Goal: Find specific page/section: Find specific page/section

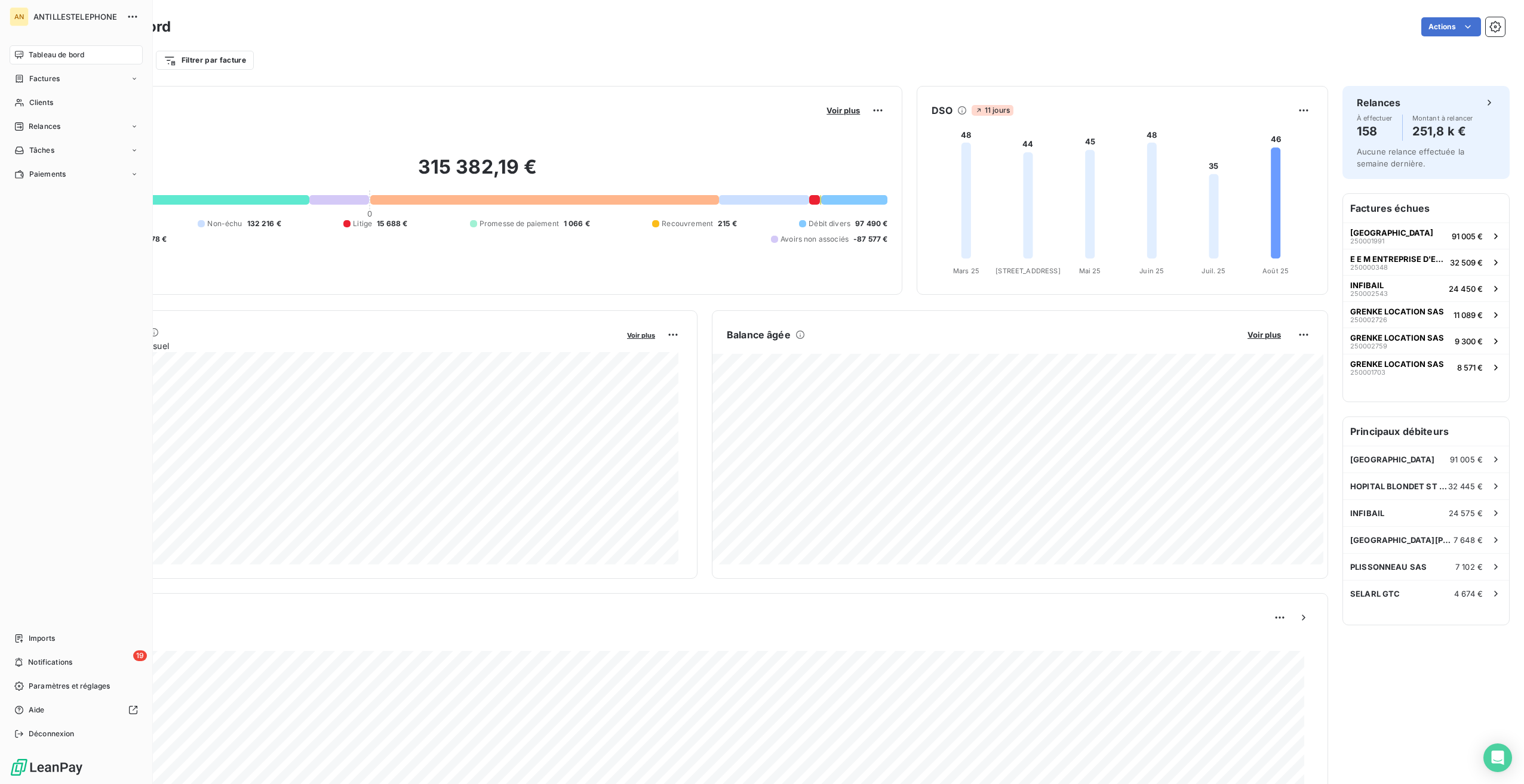
click at [49, 635] on span "Imports" at bounding box center [42, 639] width 26 height 11
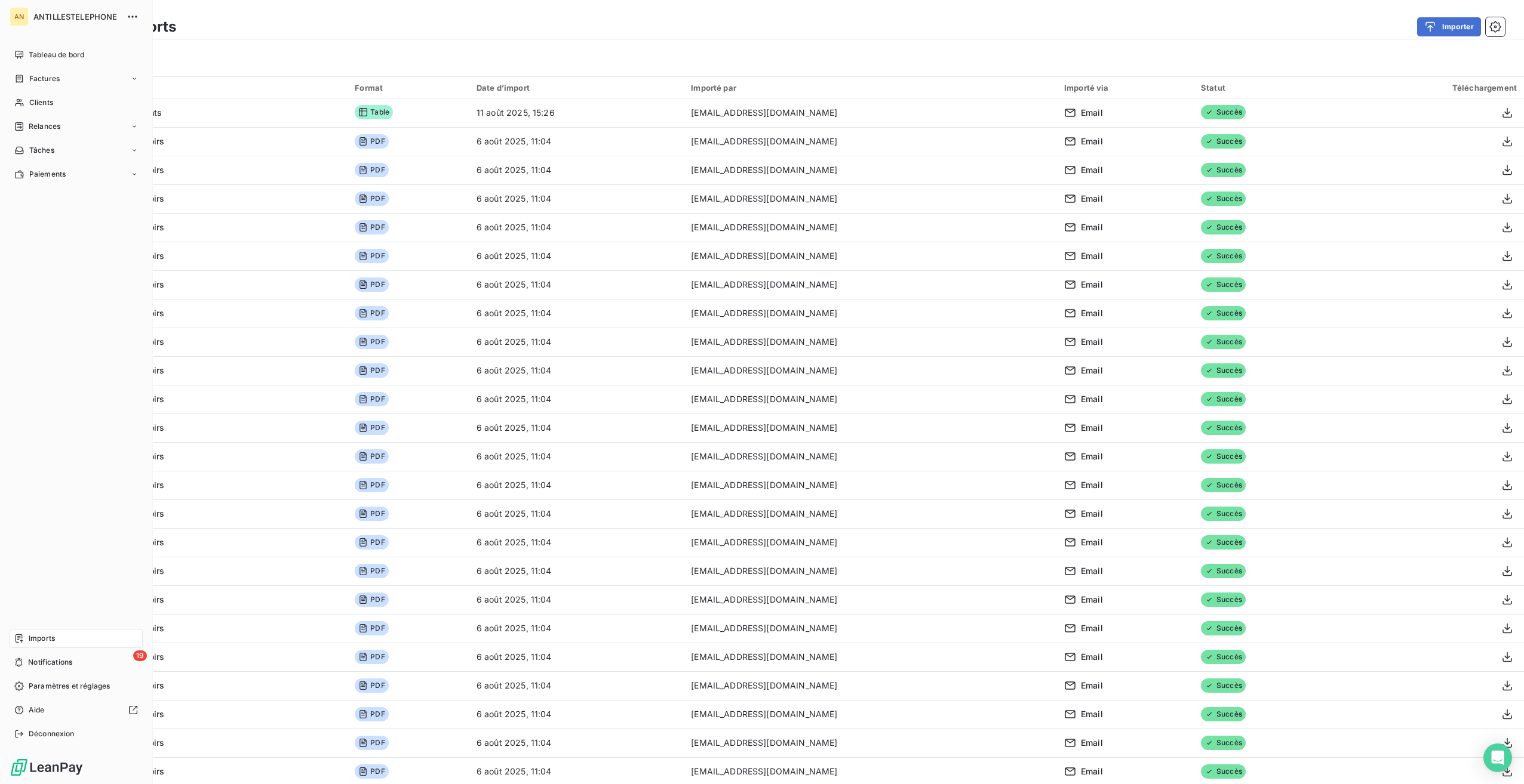
click at [40, 58] on span "Tableau de bord" at bounding box center [56, 55] width 55 height 11
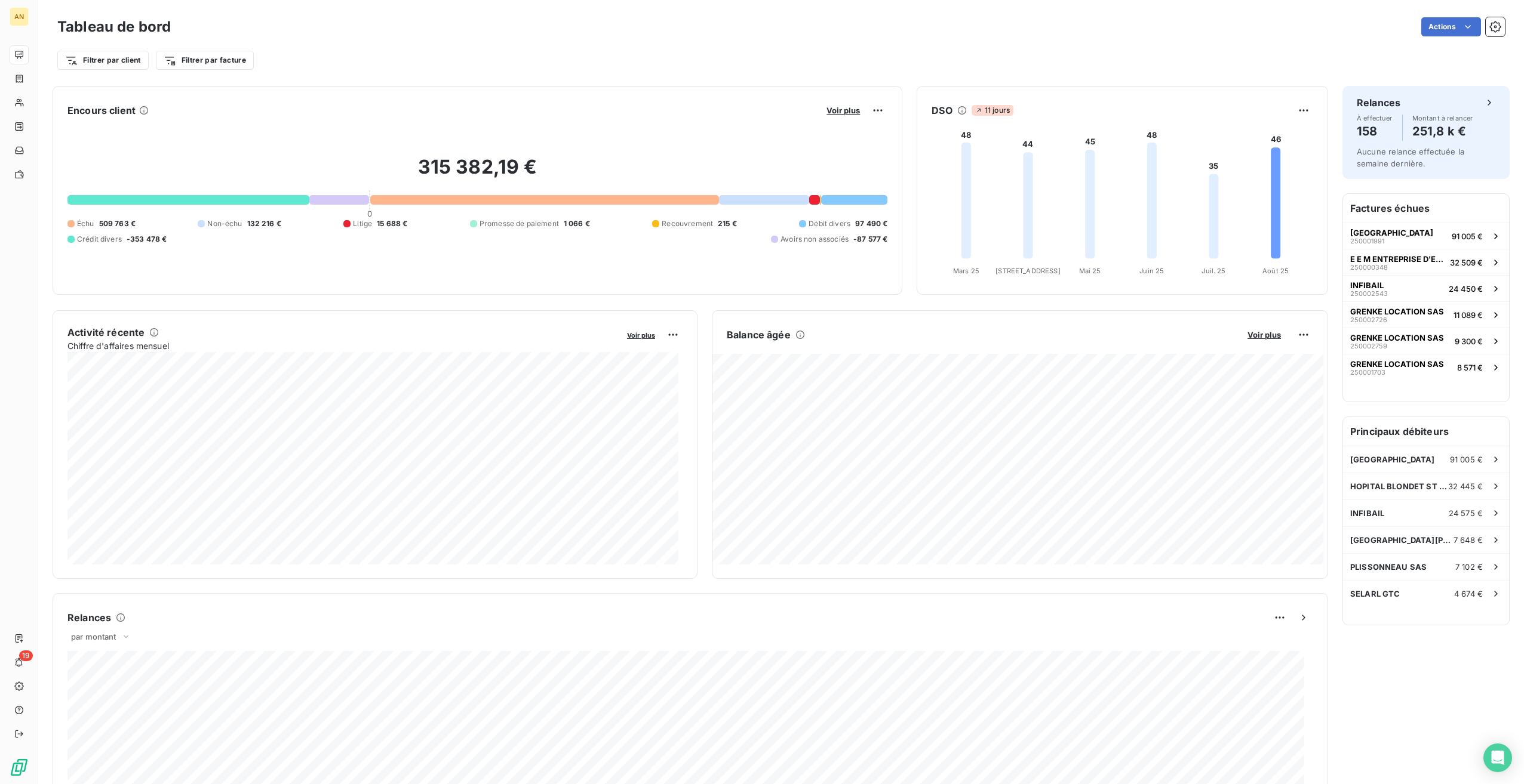
click at [873, 114] on html "AN 19 Tableau de bord Actions Filtrer par client Filtrer par facture Encours cl…" at bounding box center [762, 392] width 1524 height 784
click at [19, 99] on html "AN 19 Tableau de bord Actions Filtrer par client Filtrer par facture Encours cl…" at bounding box center [762, 392] width 1524 height 784
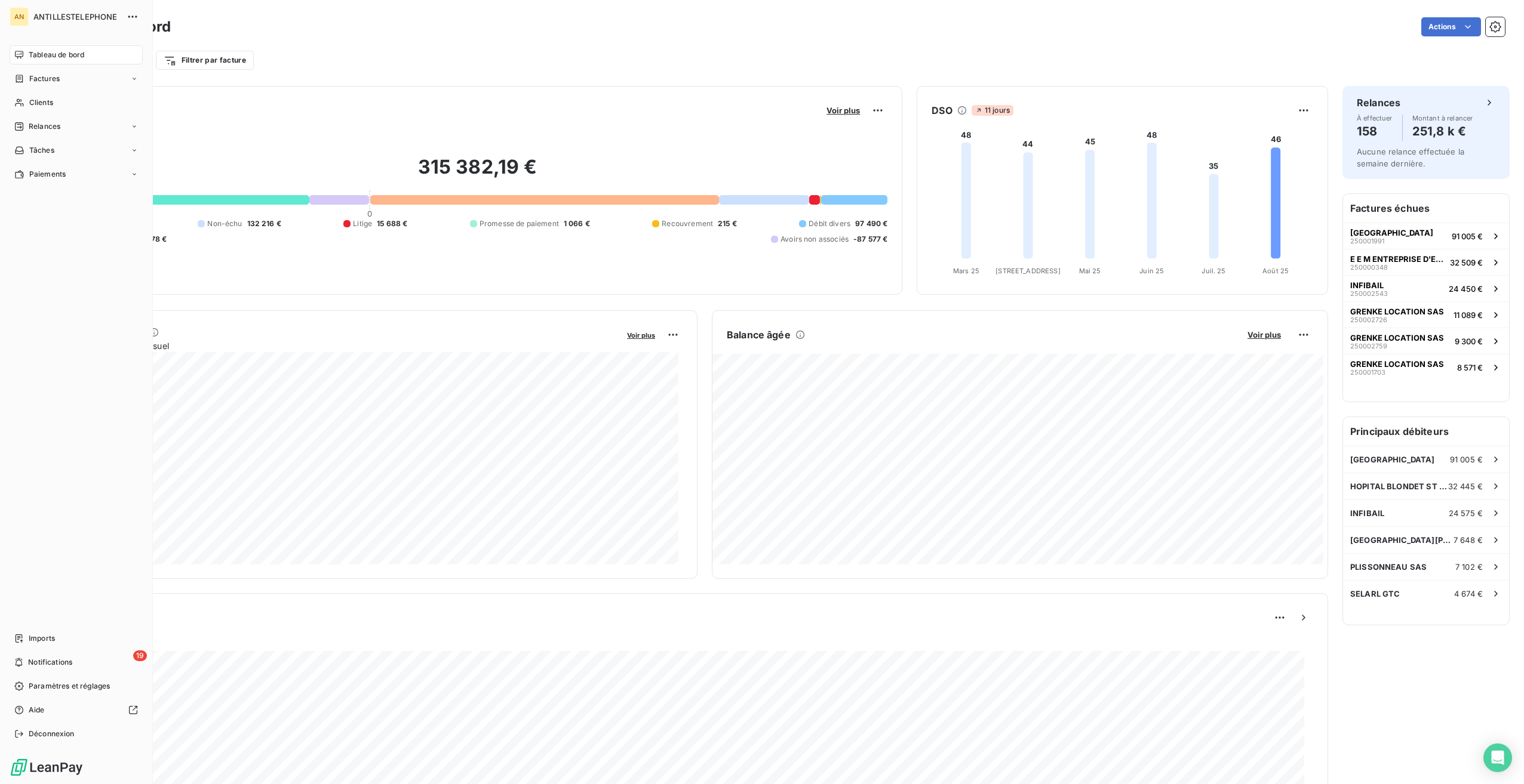
click at [24, 101] on div "Clients" at bounding box center [76, 102] width 133 height 19
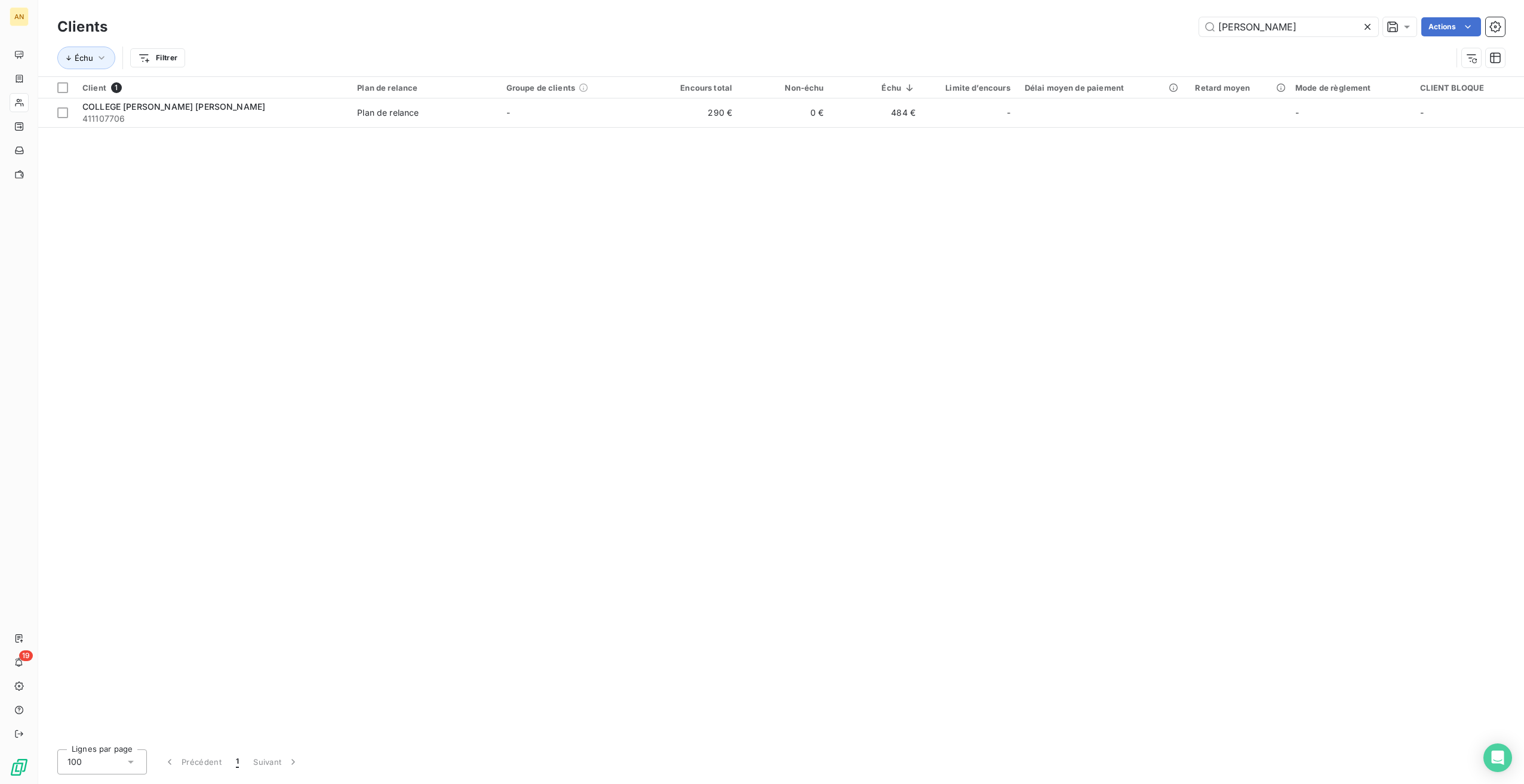
type input "[PERSON_NAME]"
click at [382, 116] on div "Plan de relance" at bounding box center [387, 112] width 62 height 12
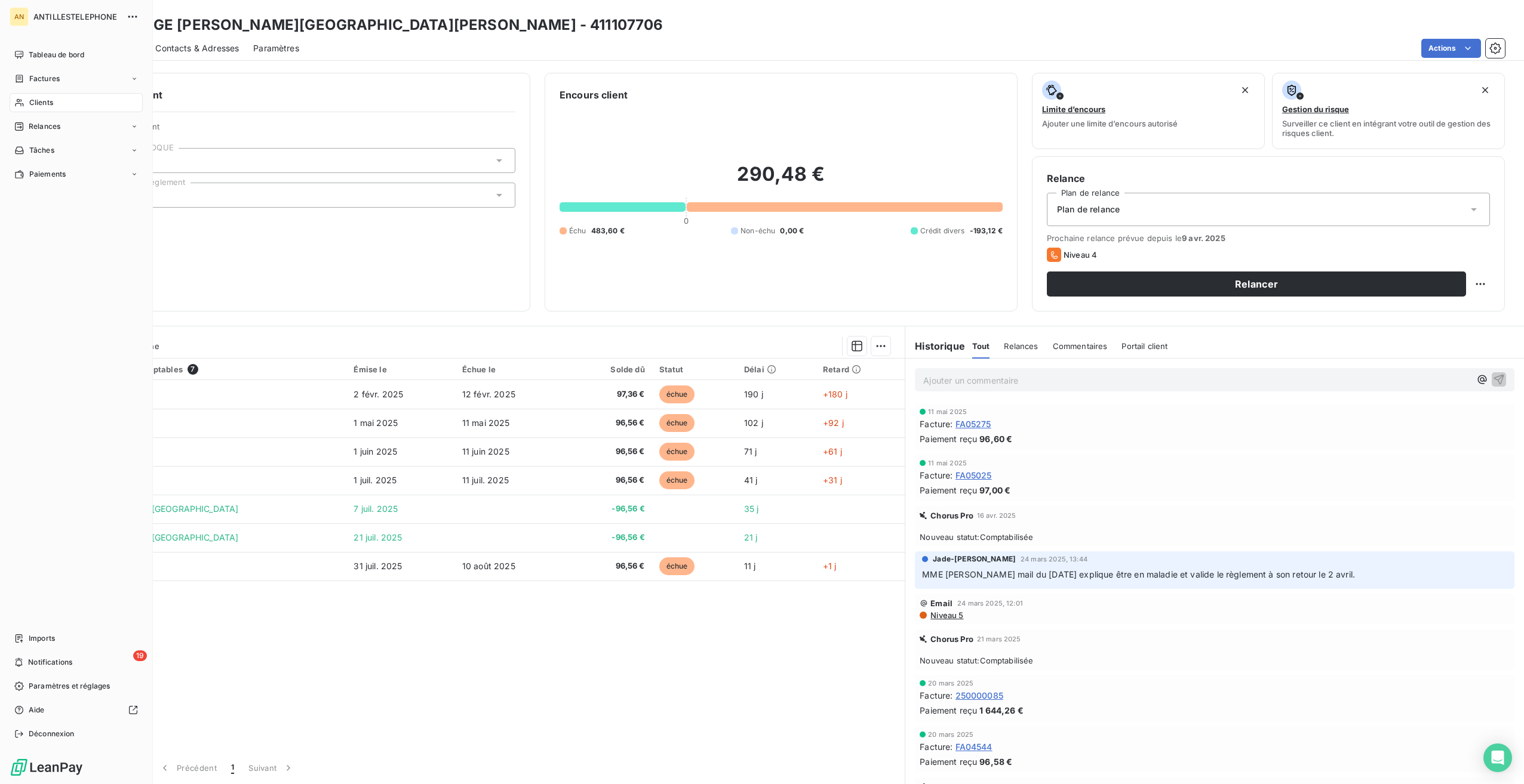
drag, startPoint x: 24, startPoint y: 55, endPoint x: 38, endPoint y: 65, distance: 17.2
click at [24, 55] on div "Tableau de bord" at bounding box center [76, 55] width 133 height 19
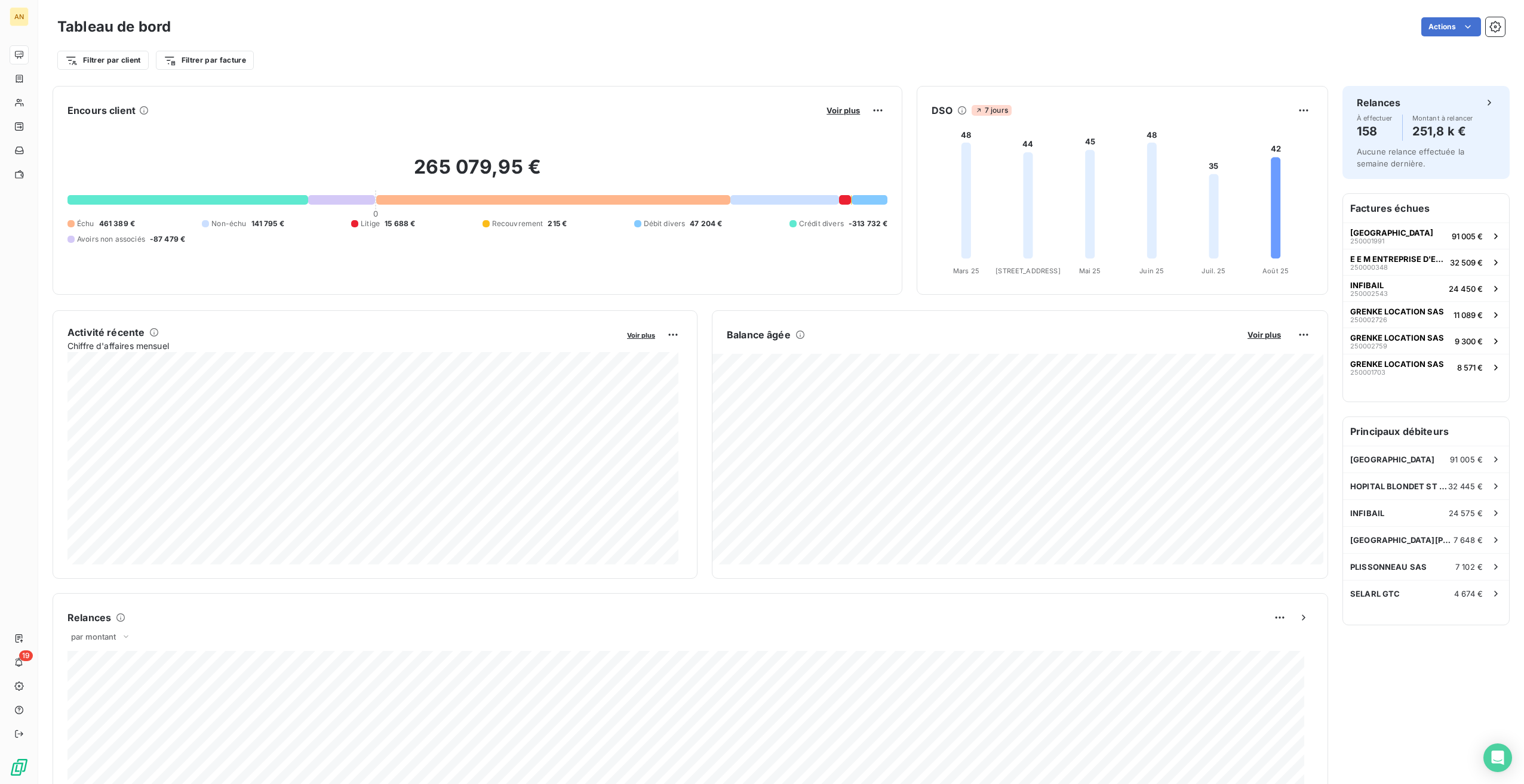
click at [869, 224] on span "-313 732 €" at bounding box center [868, 223] width 40 height 11
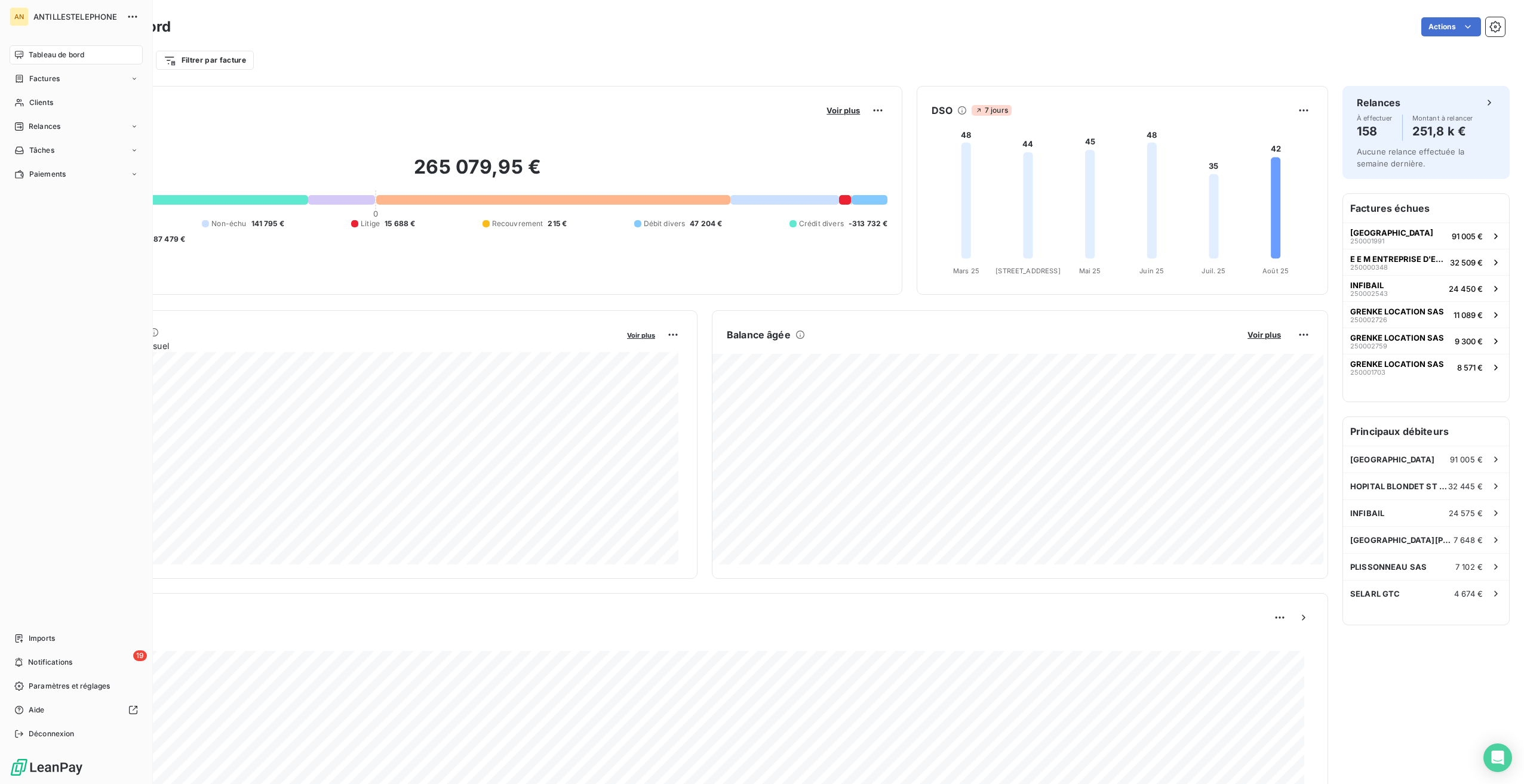
click at [30, 125] on span "Relances" at bounding box center [44, 127] width 32 height 11
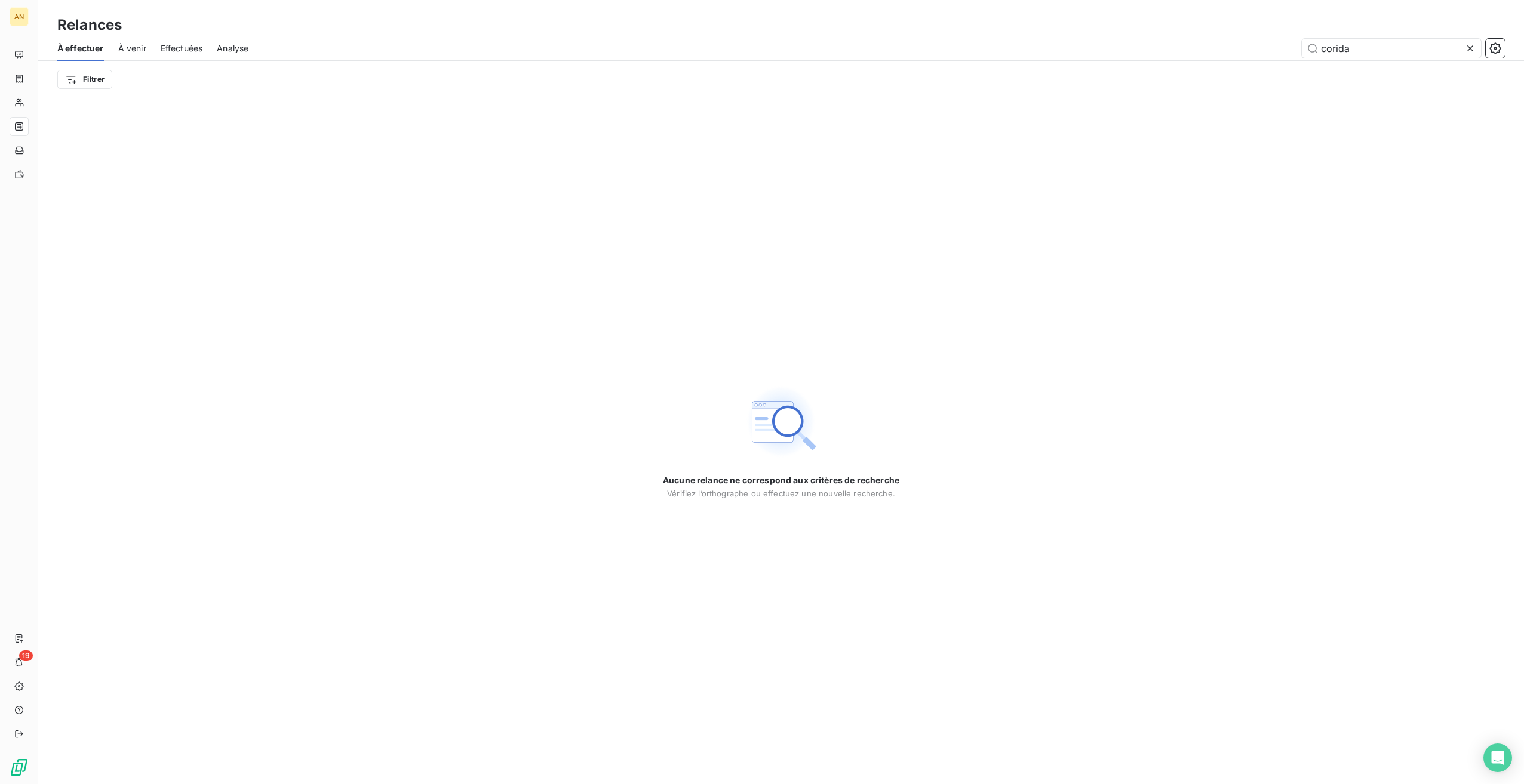
click at [1469, 50] on icon at bounding box center [1470, 48] width 12 height 12
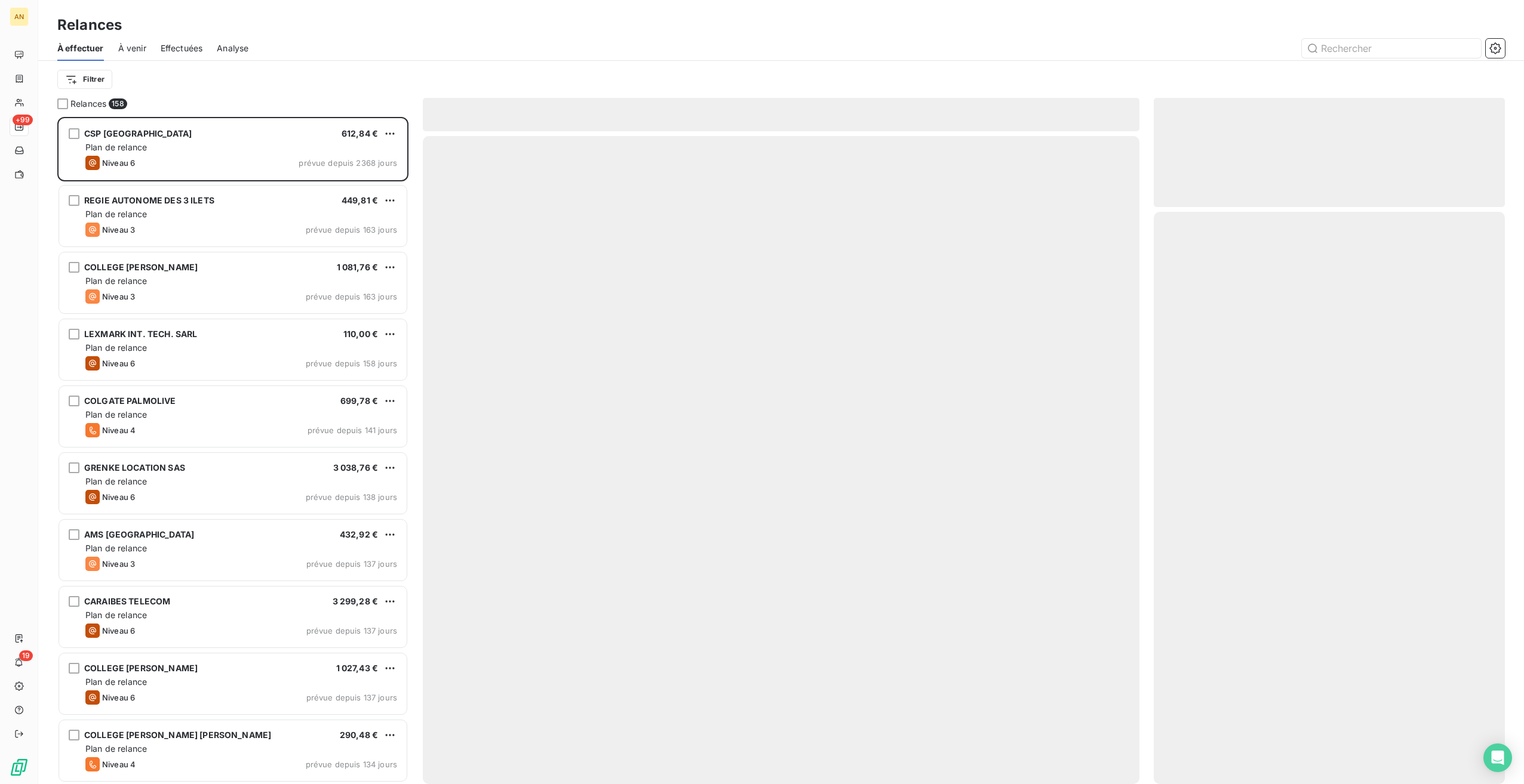
scroll to position [657, 342]
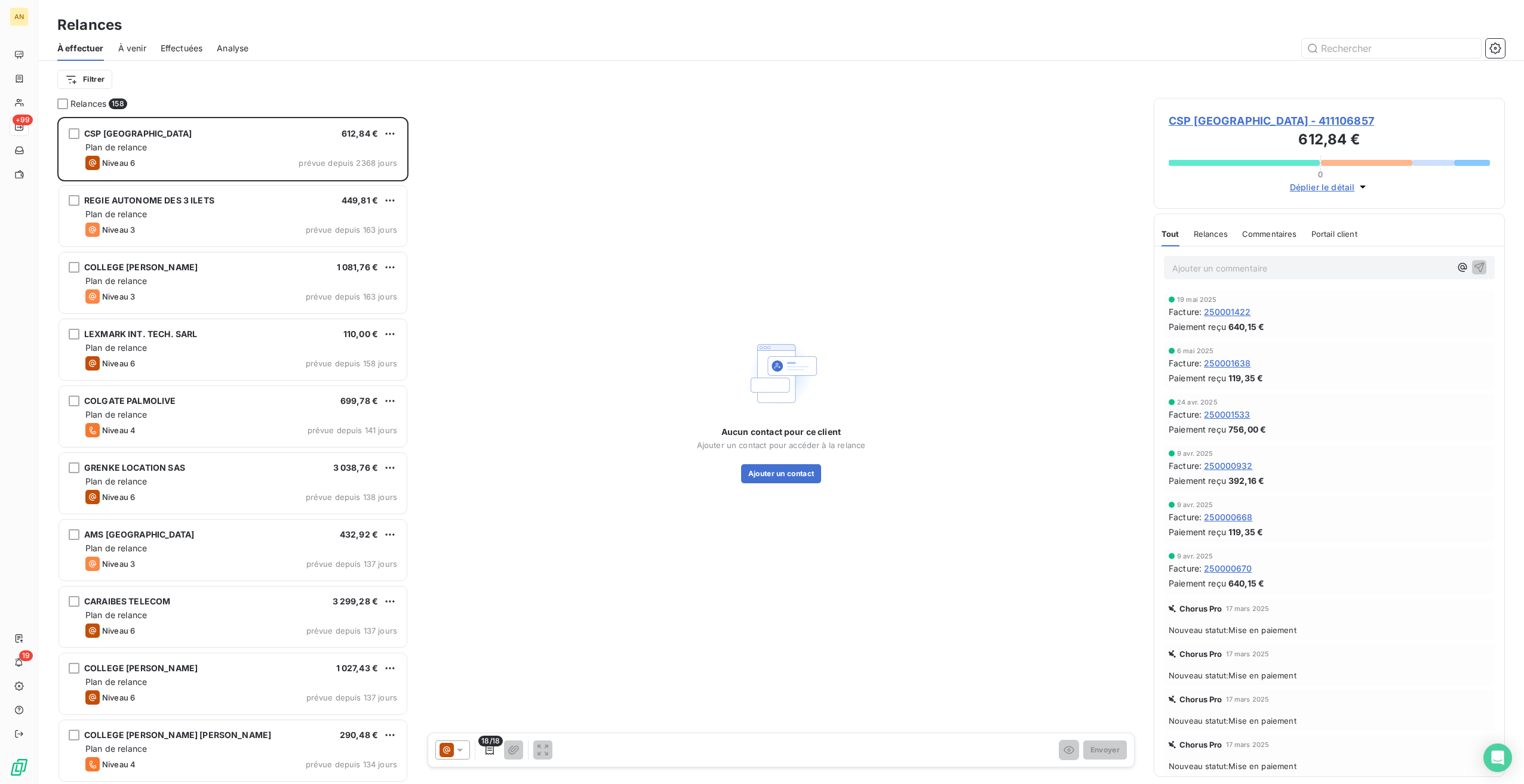
click at [210, 152] on div "Plan de relance" at bounding box center [241, 147] width 312 height 12
click at [269, 564] on div "Niveau 3 prévue depuis 137 jours" at bounding box center [241, 564] width 312 height 14
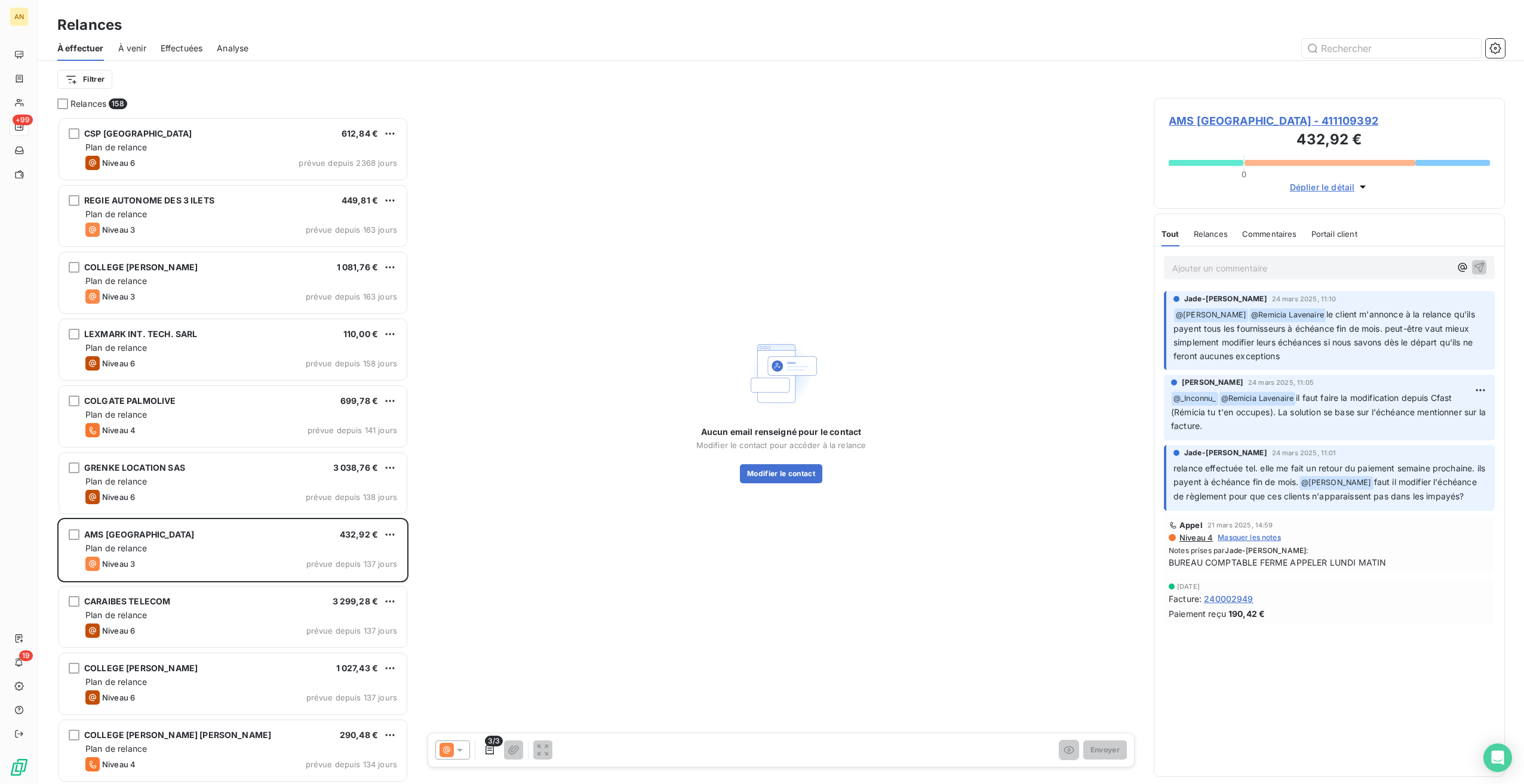
click at [290, 613] on div "Plan de relance" at bounding box center [241, 615] width 312 height 12
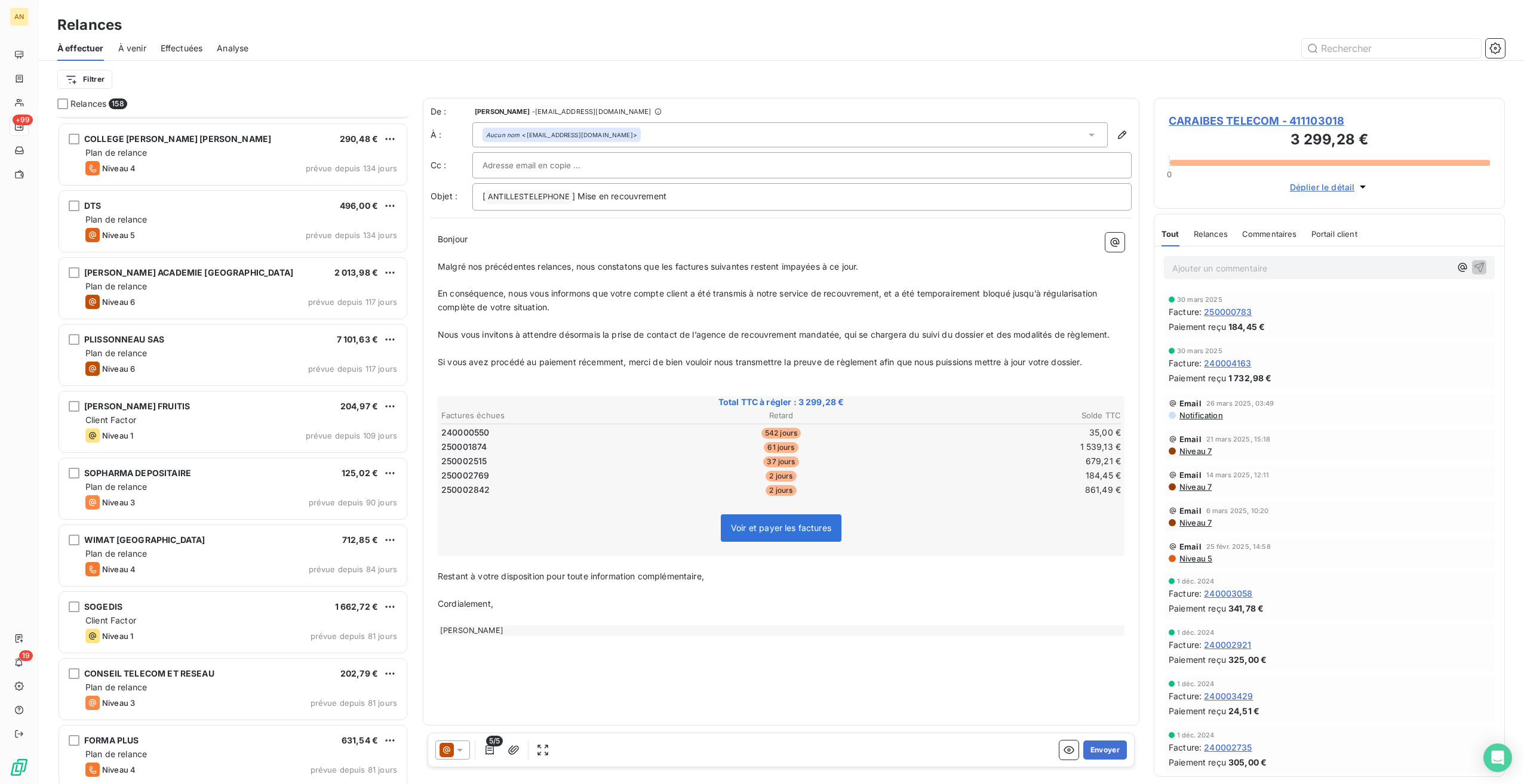
scroll to position [597, 0]
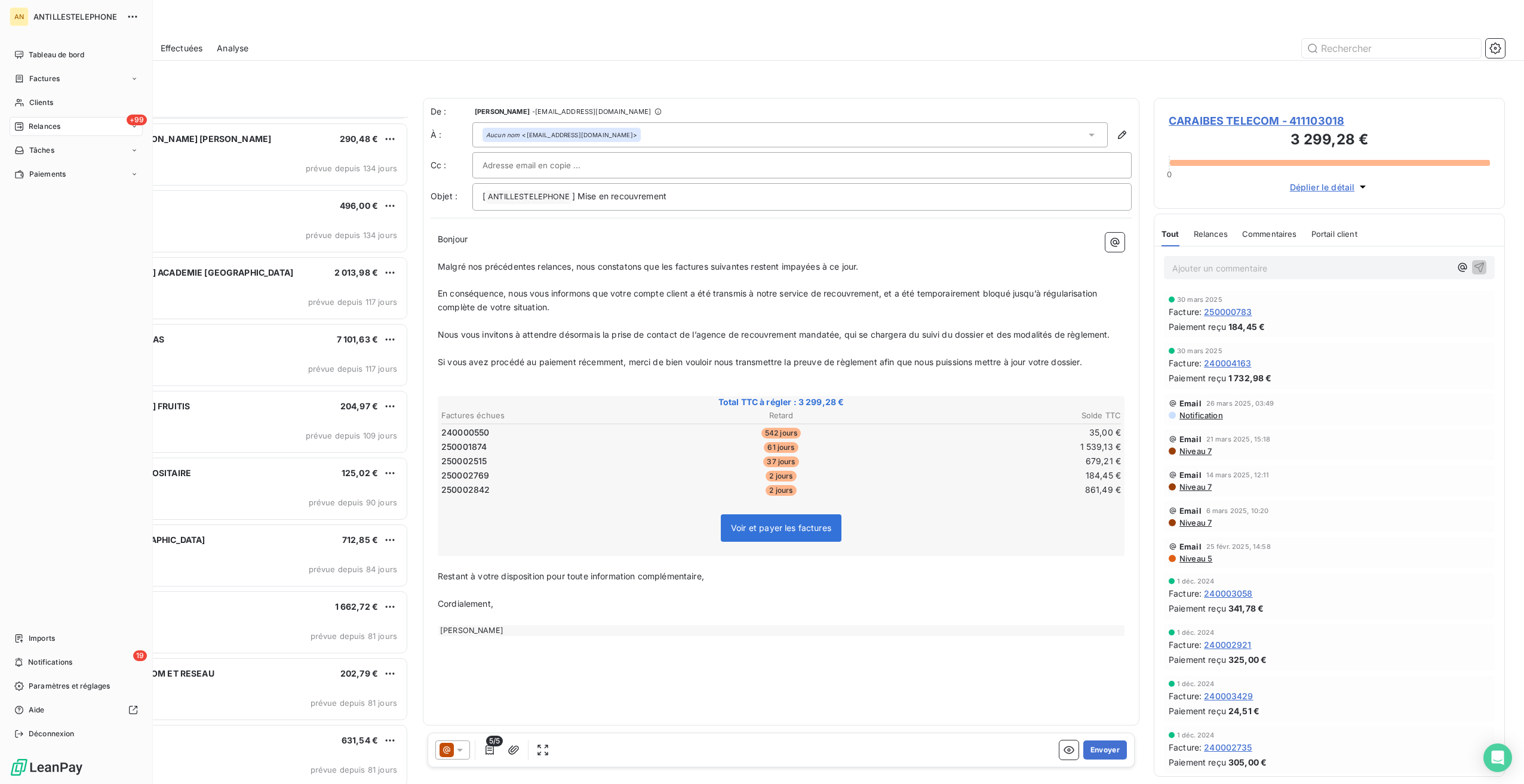
click at [29, 54] on span "Tableau de bord" at bounding box center [56, 55] width 55 height 11
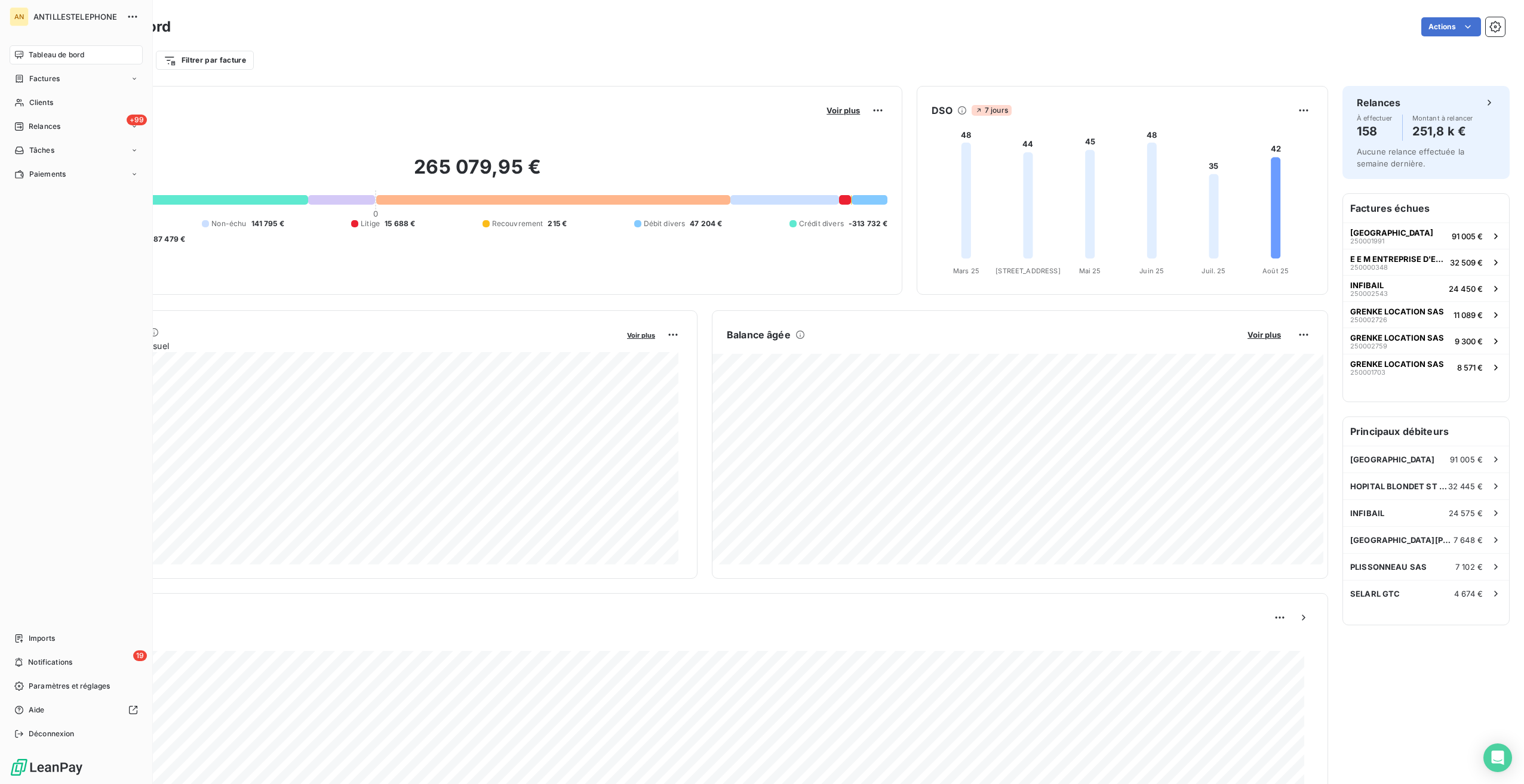
click at [40, 105] on span "Clients" at bounding box center [41, 103] width 24 height 11
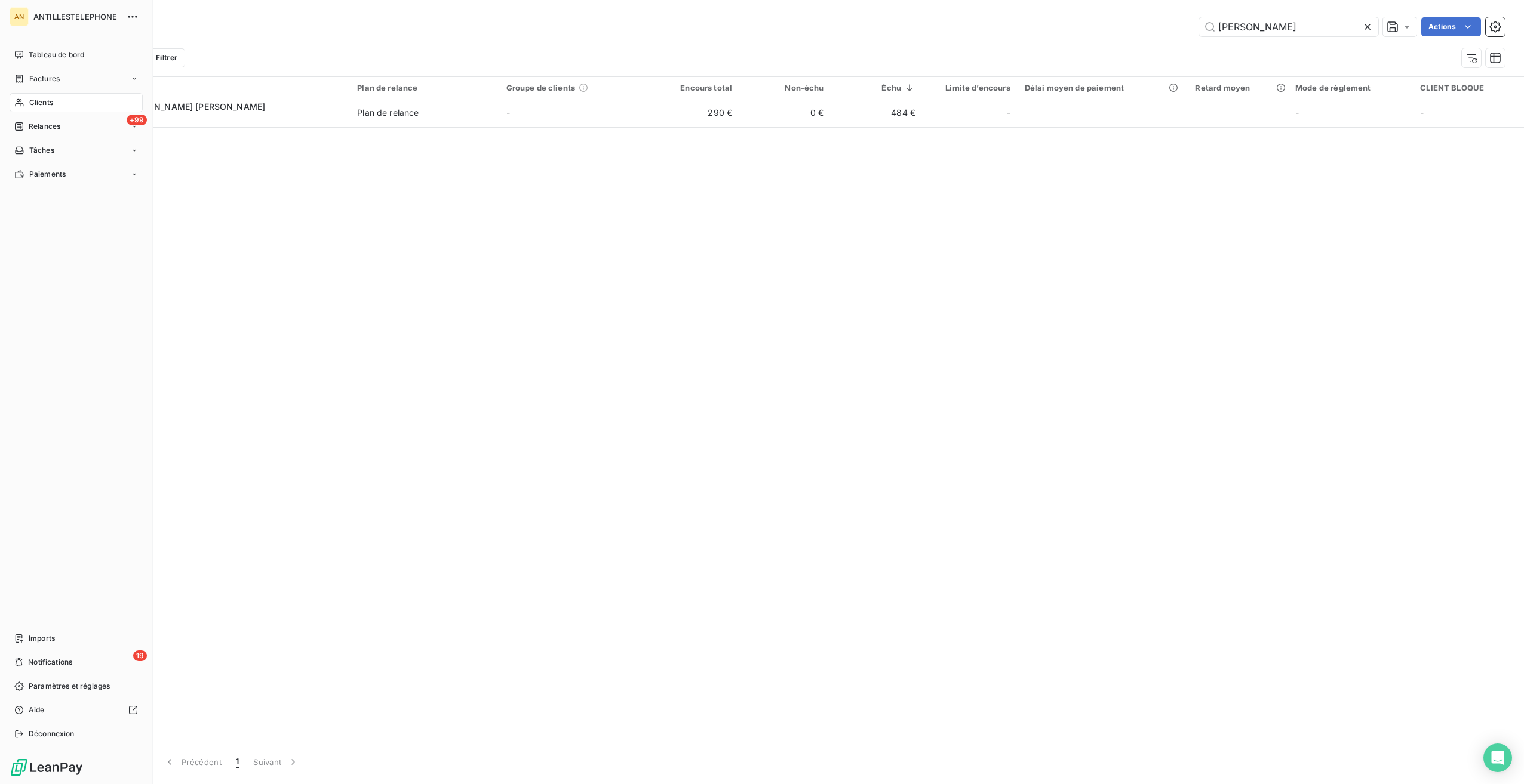
click at [50, 52] on span "Tableau de bord" at bounding box center [56, 55] width 55 height 11
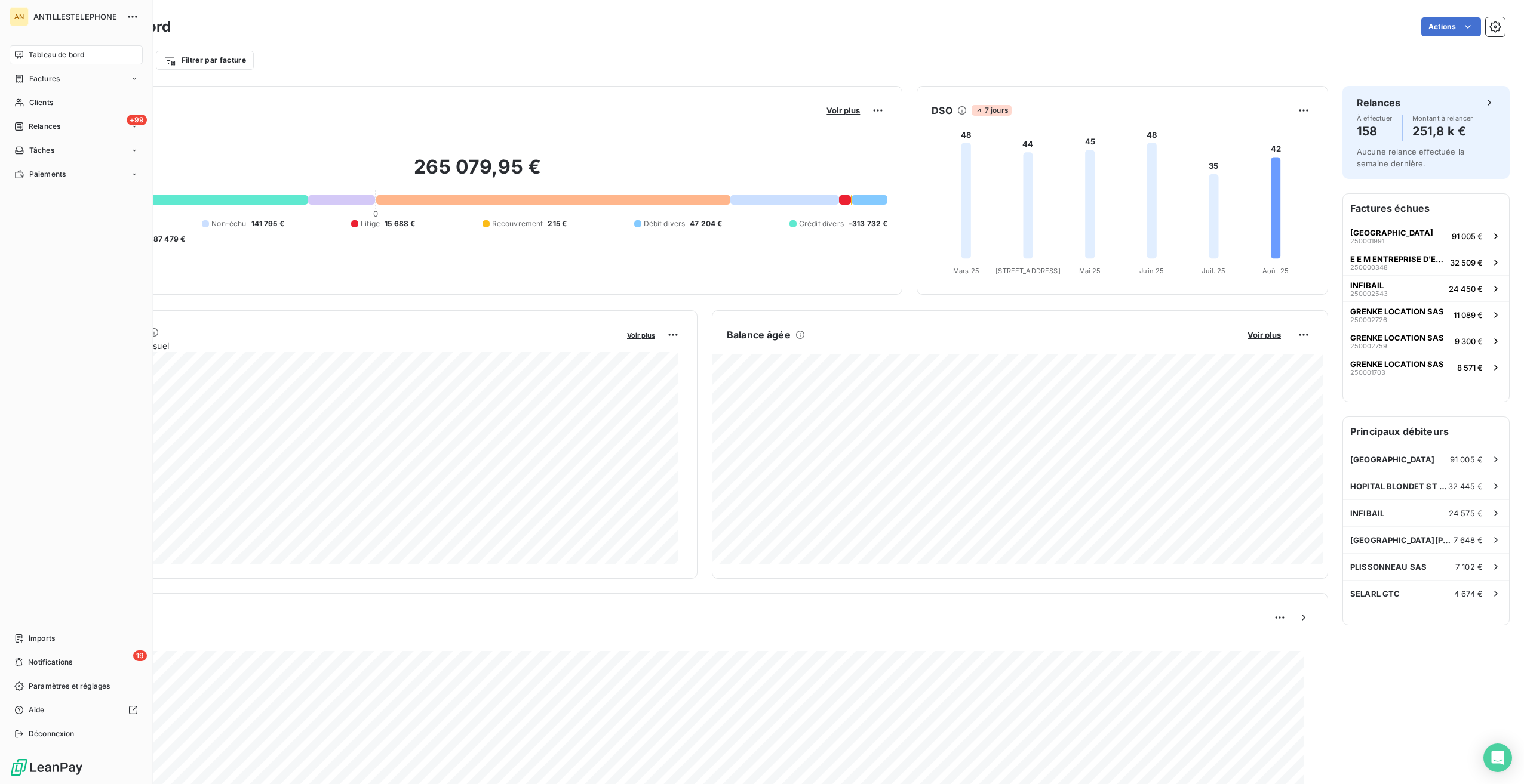
drag, startPoint x: 26, startPoint y: 104, endPoint x: 70, endPoint y: 116, distance: 45.6
click at [26, 104] on div "Clients" at bounding box center [76, 102] width 133 height 19
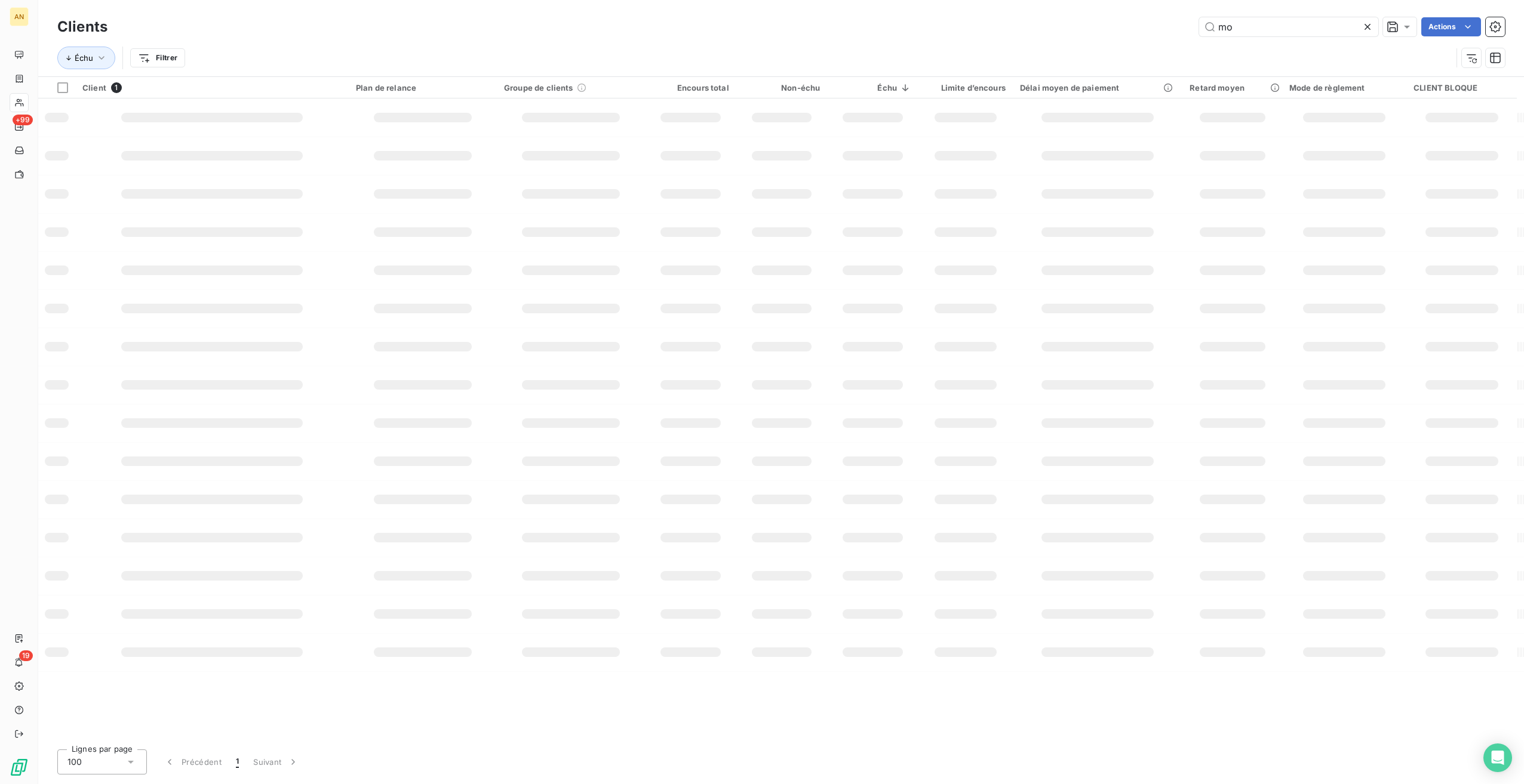
type input "m"
type input "com media"
click at [485, 105] on td "Plan de relance" at bounding box center [424, 113] width 149 height 29
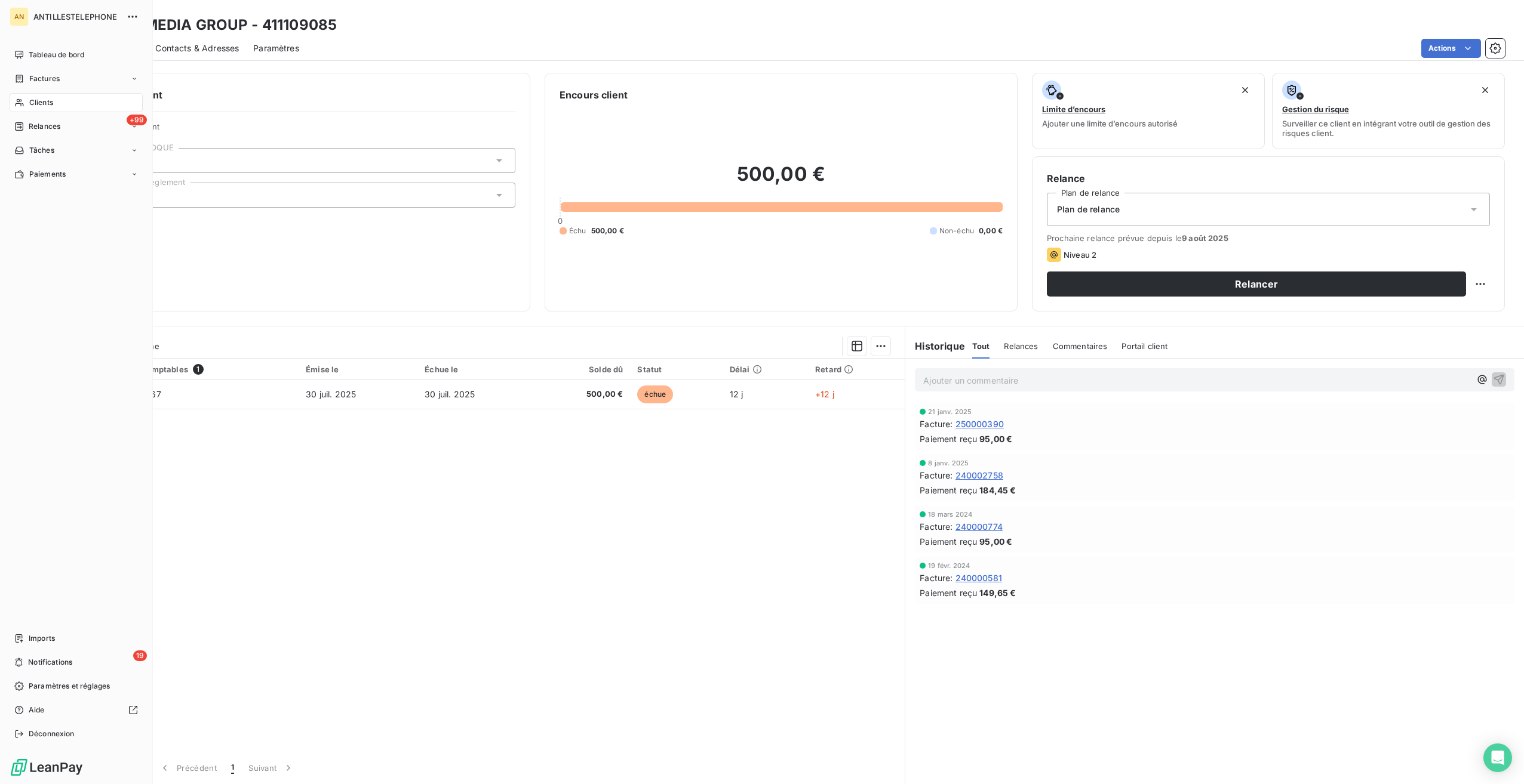
click at [35, 79] on span "Factures" at bounding box center [44, 79] width 31 height 11
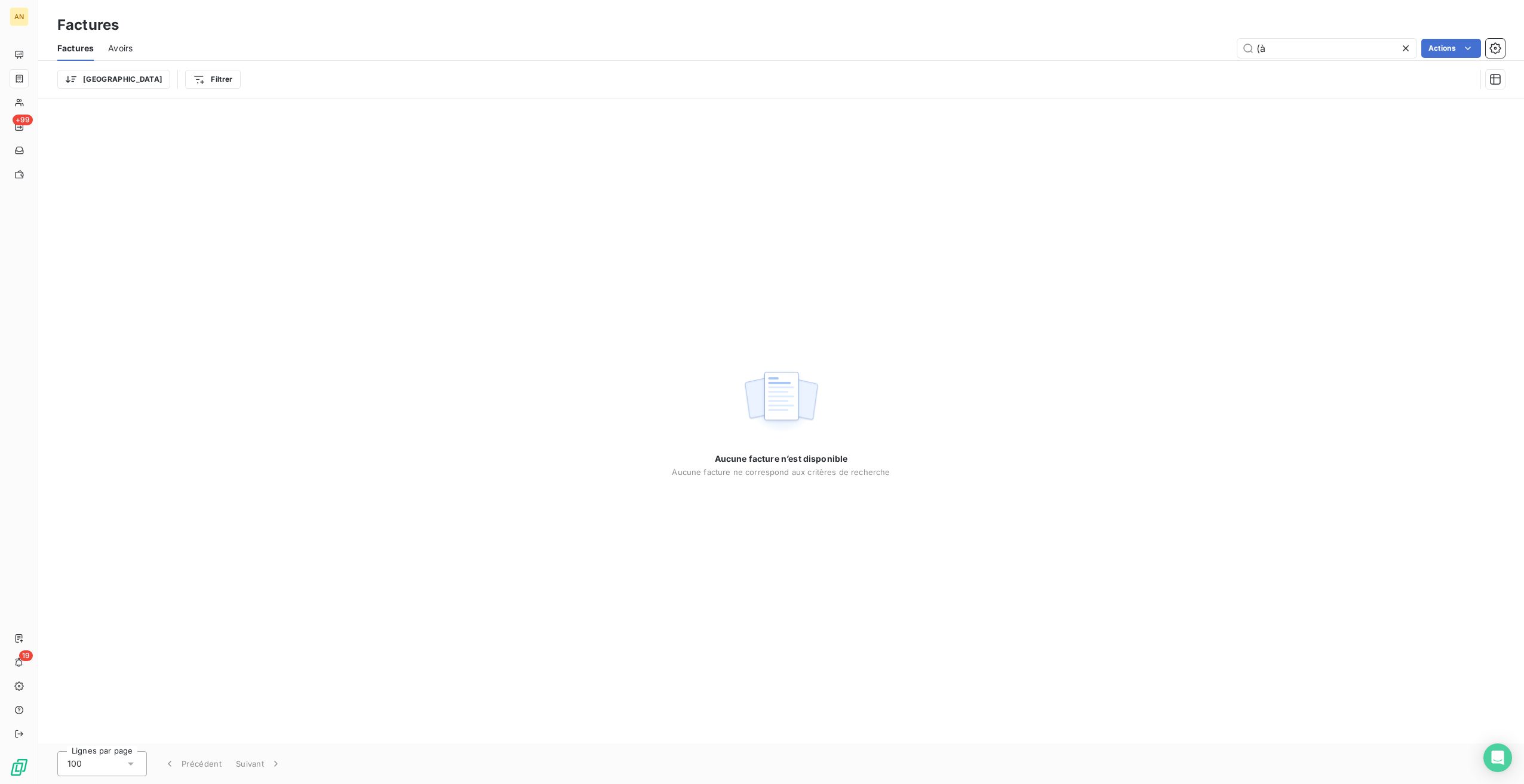
type input "("
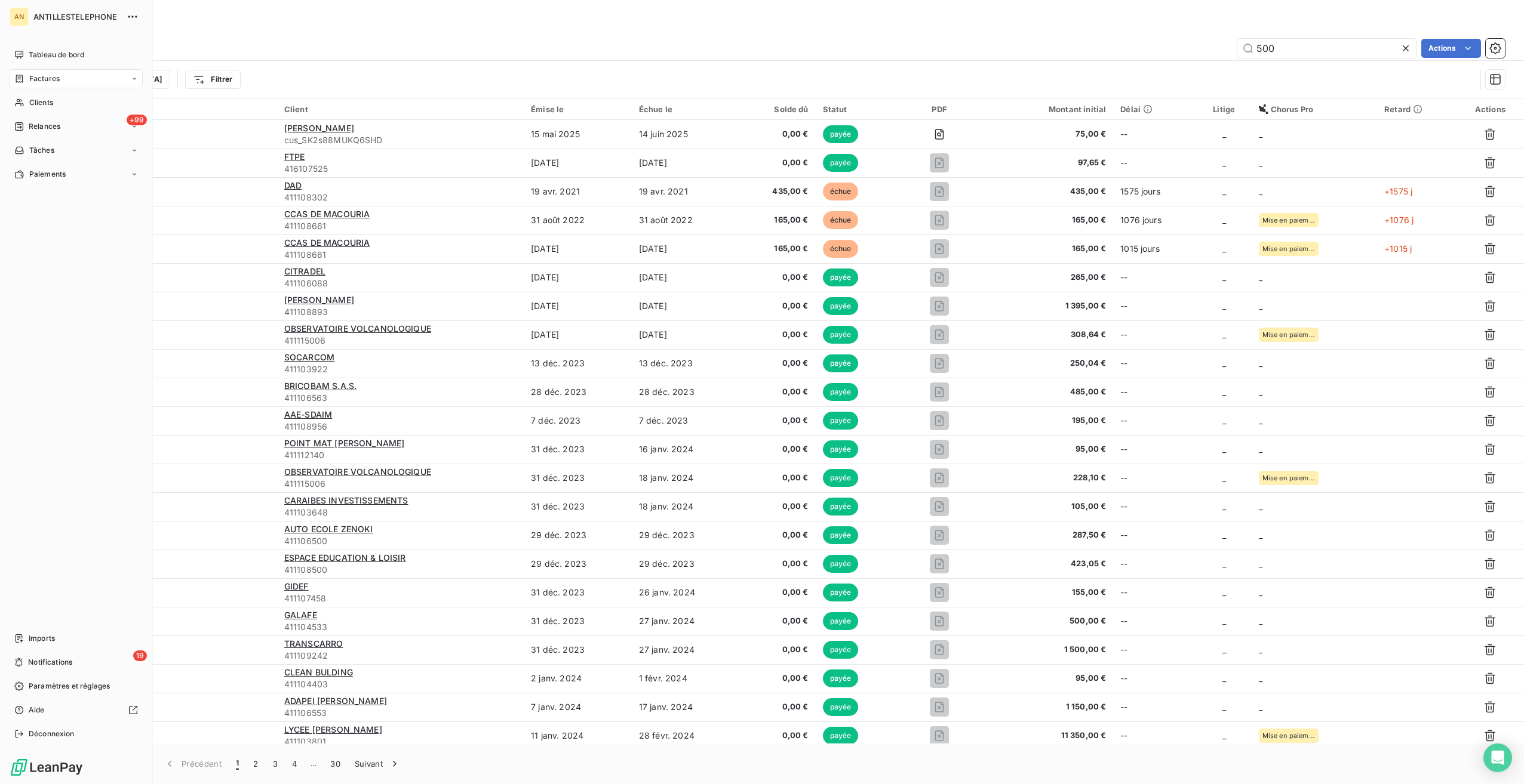
type input "500"
click at [33, 55] on span "Tableau de bord" at bounding box center [56, 55] width 55 height 11
